Goal: Find contact information: Find contact information

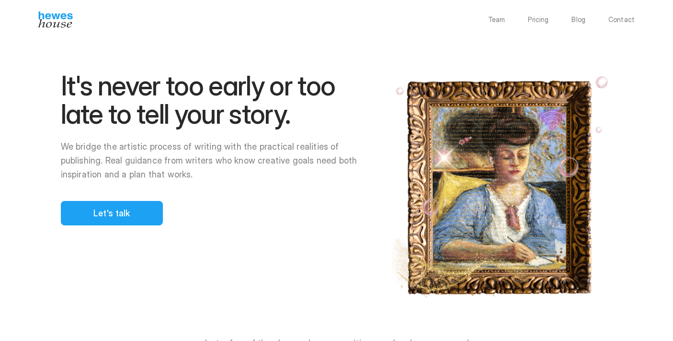
click at [95, 215] on div at bounding box center [367, 170] width 614 height 341
click at [615, 25] on div "Team Pricing Blog Contact" at bounding box center [336, 20] width 673 height 16
click at [617, 22] on p "Contact" at bounding box center [622, 19] width 26 height 7
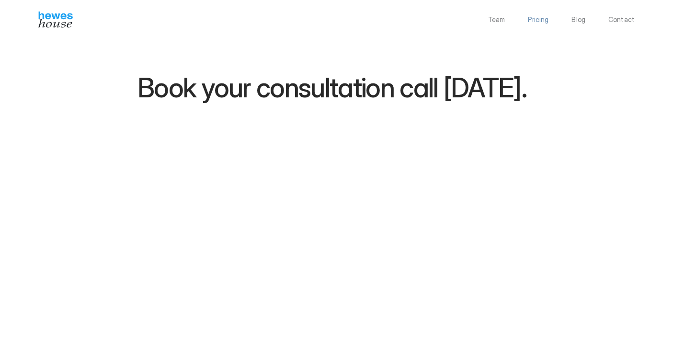
click at [503, 20] on p "Team" at bounding box center [496, 19] width 17 height 7
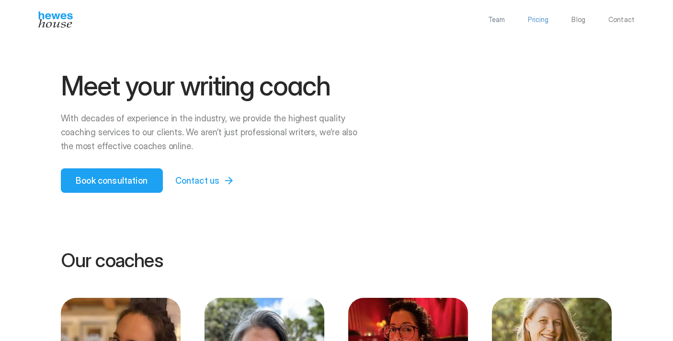
click at [542, 19] on p "Pricing" at bounding box center [538, 19] width 21 height 7
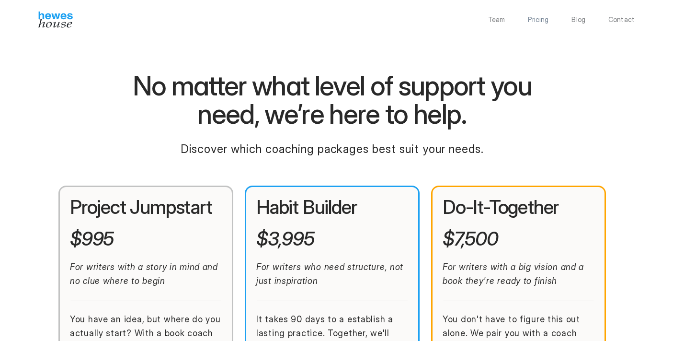
click at [499, 23] on p "Team" at bounding box center [496, 19] width 17 height 7
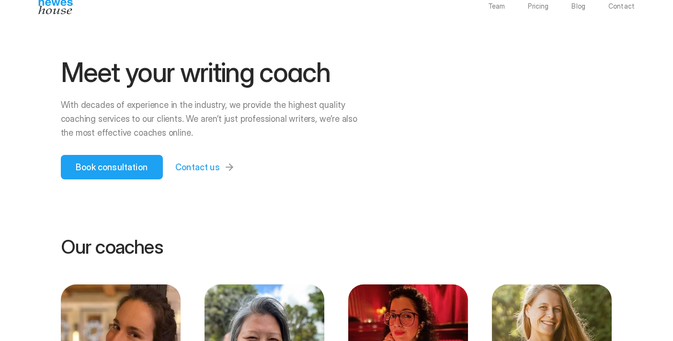
click at [201, 161] on p "Contact us" at bounding box center [197, 167] width 45 height 13
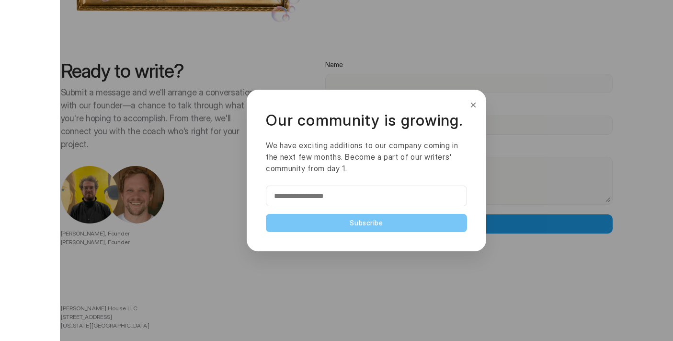
scroll to position [2080, 0]
click at [463, 111] on h2 "Our community is growing." at bounding box center [366, 120] width 201 height 23
click at [471, 108] on button "×" at bounding box center [473, 104] width 11 height 15
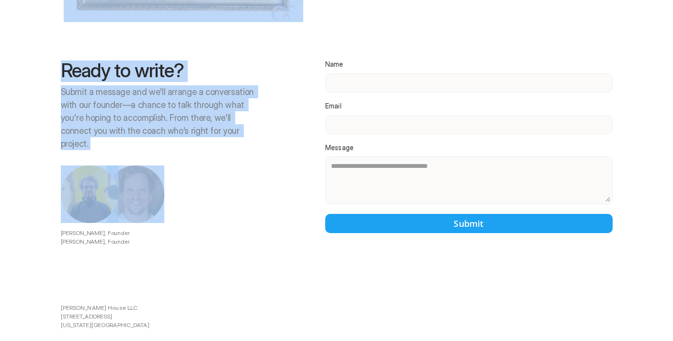
drag, startPoint x: 100, startPoint y: 195, endPoint x: 36, endPoint y: 195, distance: 63.8
drag, startPoint x: 57, startPoint y: 195, endPoint x: 95, endPoint y: 200, distance: 38.6
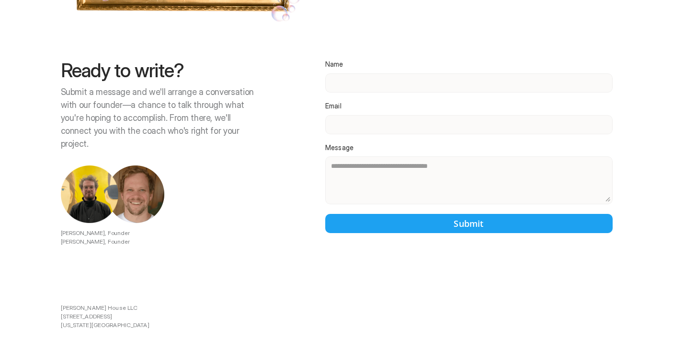
click at [104, 200] on div at bounding box center [367, 170] width 614 height 341
